Goal: Information Seeking & Learning: Learn about a topic

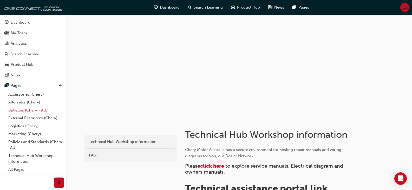
click at [33, 108] on link "Bulletins (Chery - AU)" at bounding box center [35, 110] width 58 height 8
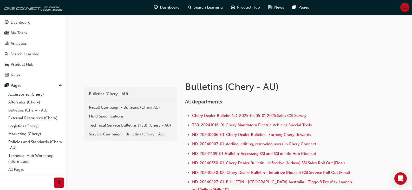
scroll to position [78, 0]
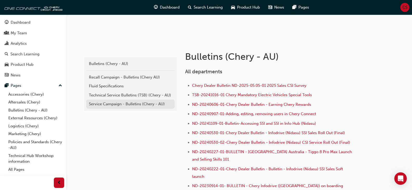
click at [114, 104] on div "Service Campaign - Bulletins (Chery - AU)" at bounding box center [130, 104] width 83 height 6
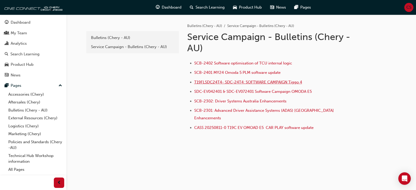
click at [210, 83] on span "T19FLSDC24T4- SDC-24T4: SOFTWARE CAMPAIGN Tiggo 4" at bounding box center [248, 82] width 108 height 5
